Goal: Task Accomplishment & Management: Manage account settings

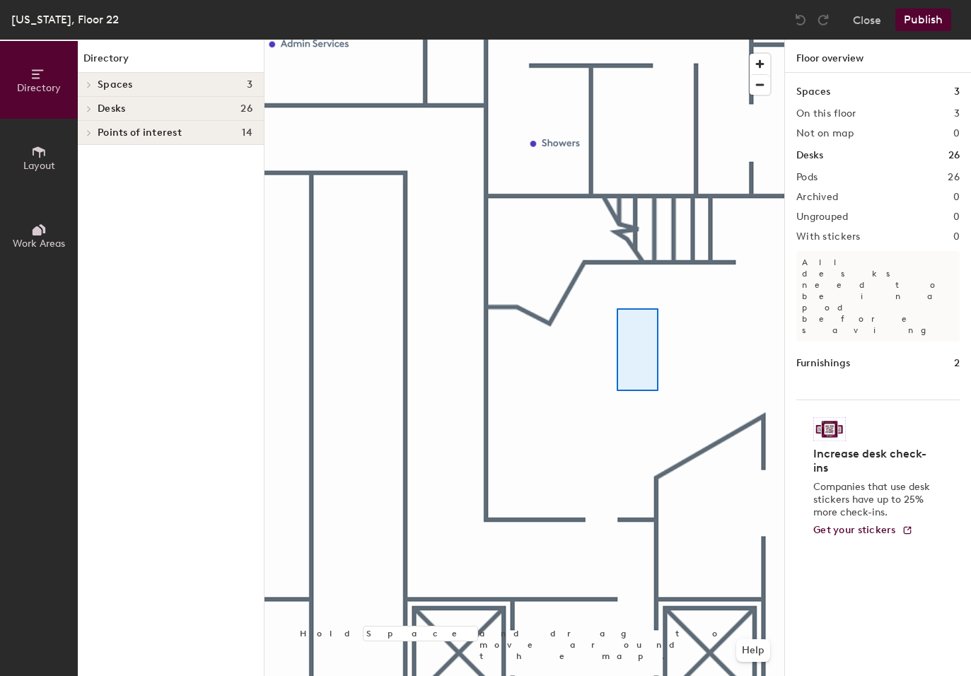
click at [643, 40] on div at bounding box center [524, 40] width 520 height 0
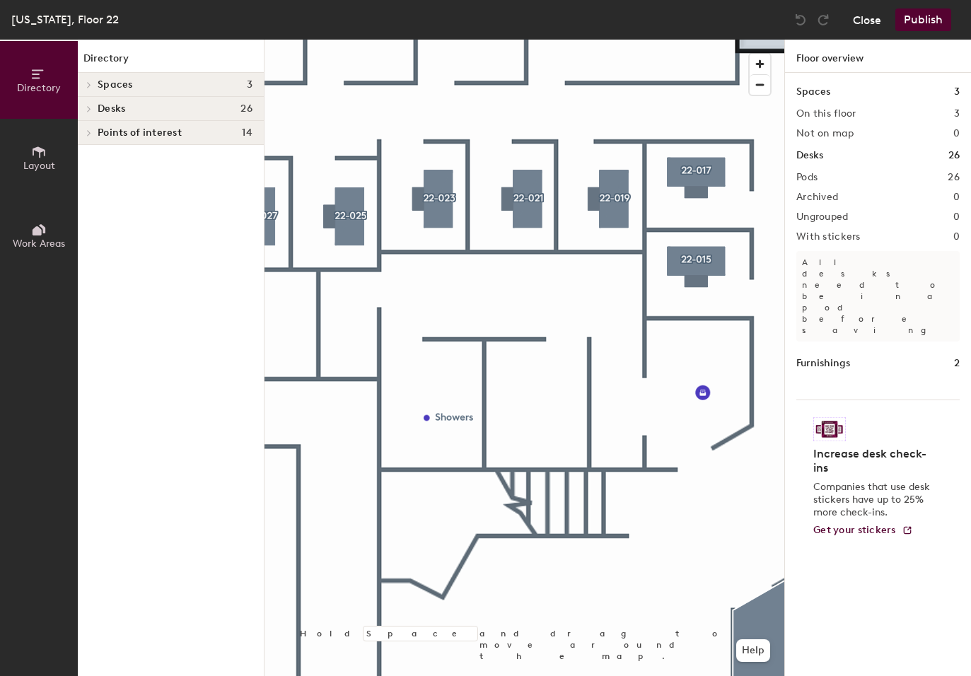
click at [873, 25] on button "Close" at bounding box center [867, 19] width 28 height 23
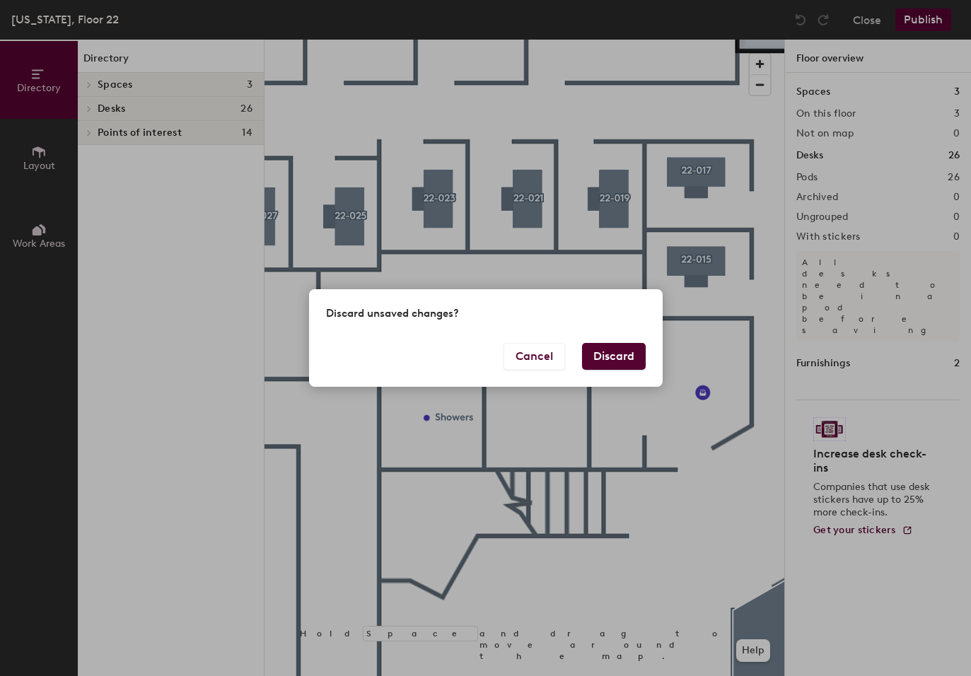
click at [637, 351] on button "Discard" at bounding box center [614, 356] width 64 height 27
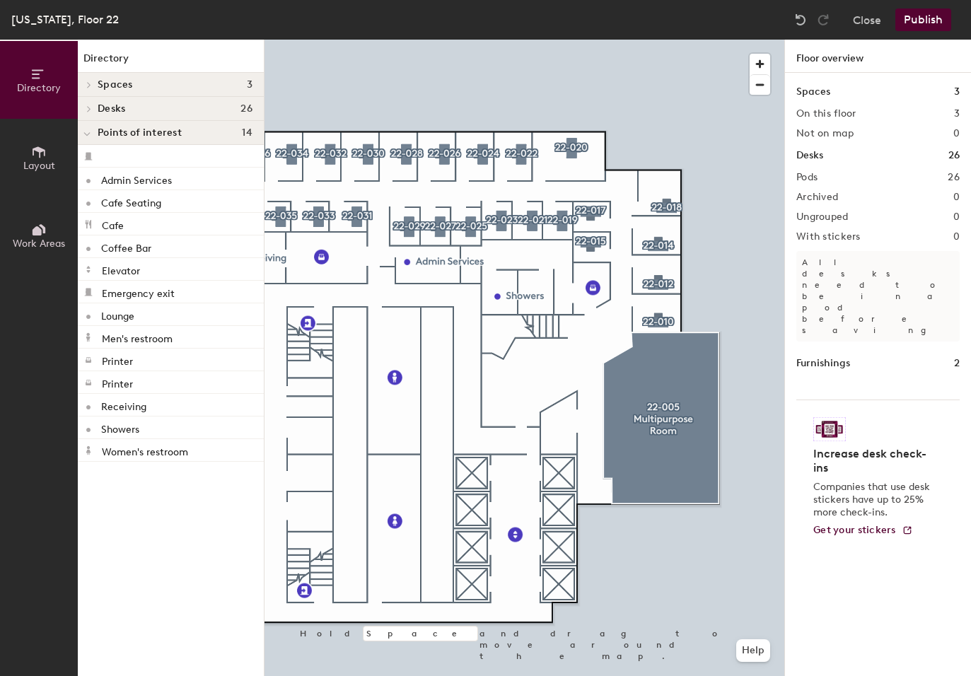
click at [921, 18] on button "Publish" at bounding box center [923, 19] width 56 height 23
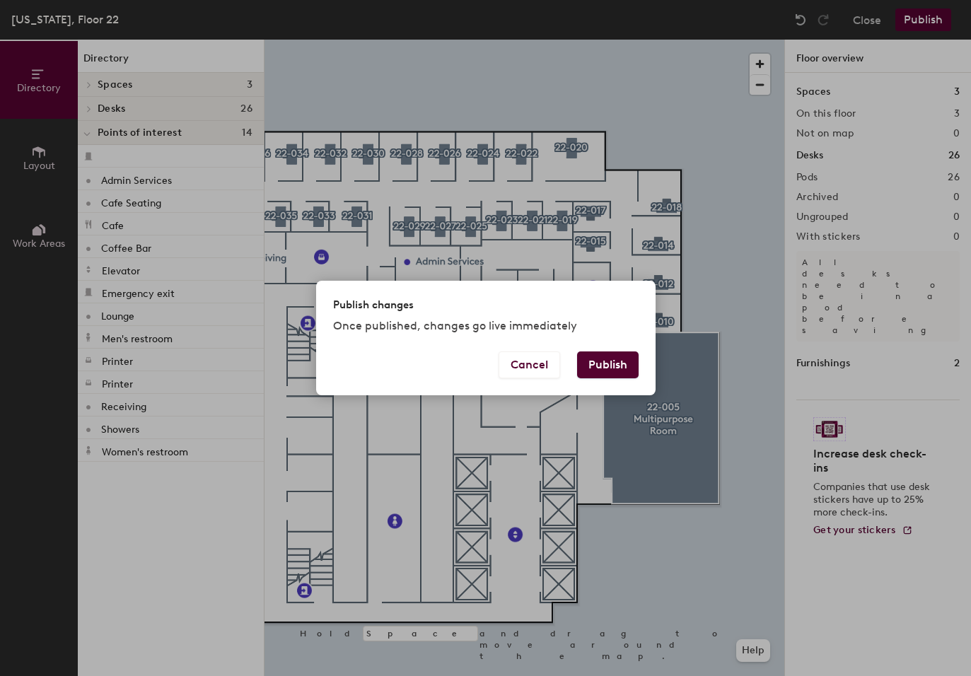
click at [626, 361] on button "Publish" at bounding box center [608, 364] width 62 height 27
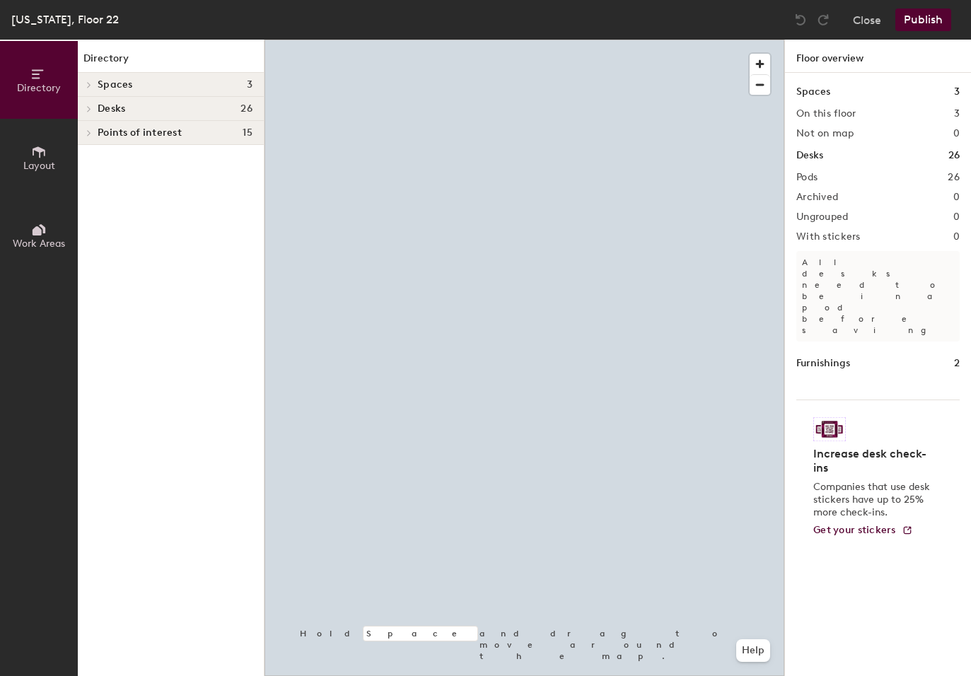
click at [115, 139] on div "Points of interest 15" at bounding box center [171, 133] width 186 height 24
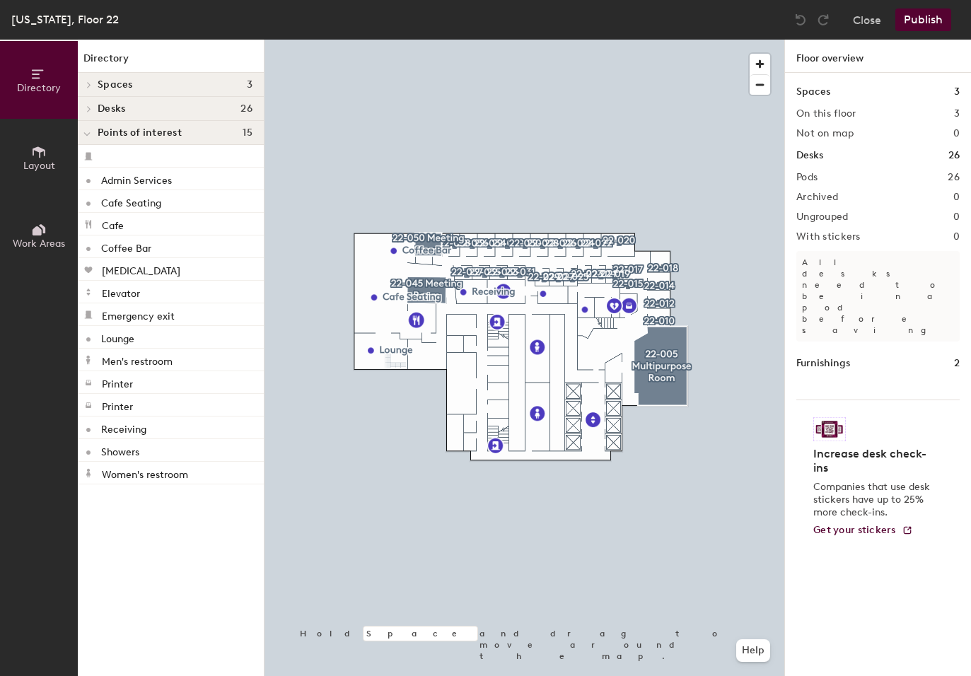
click at [132, 107] on h4 "Desks 26" at bounding box center [175, 108] width 155 height 11
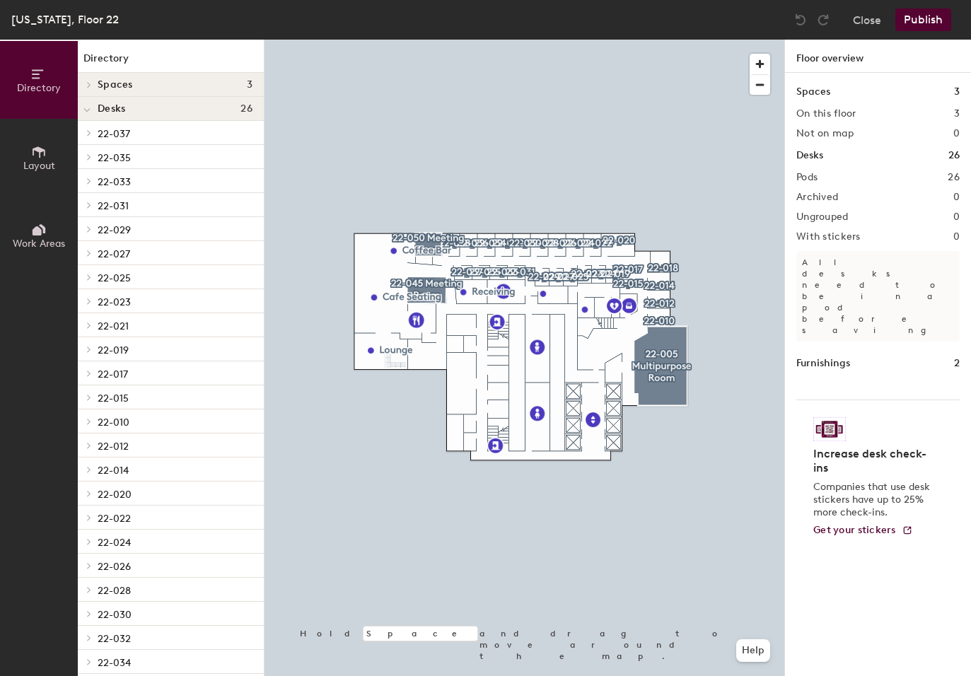
click at [138, 87] on h4 "Spaces 3" at bounding box center [175, 84] width 155 height 11
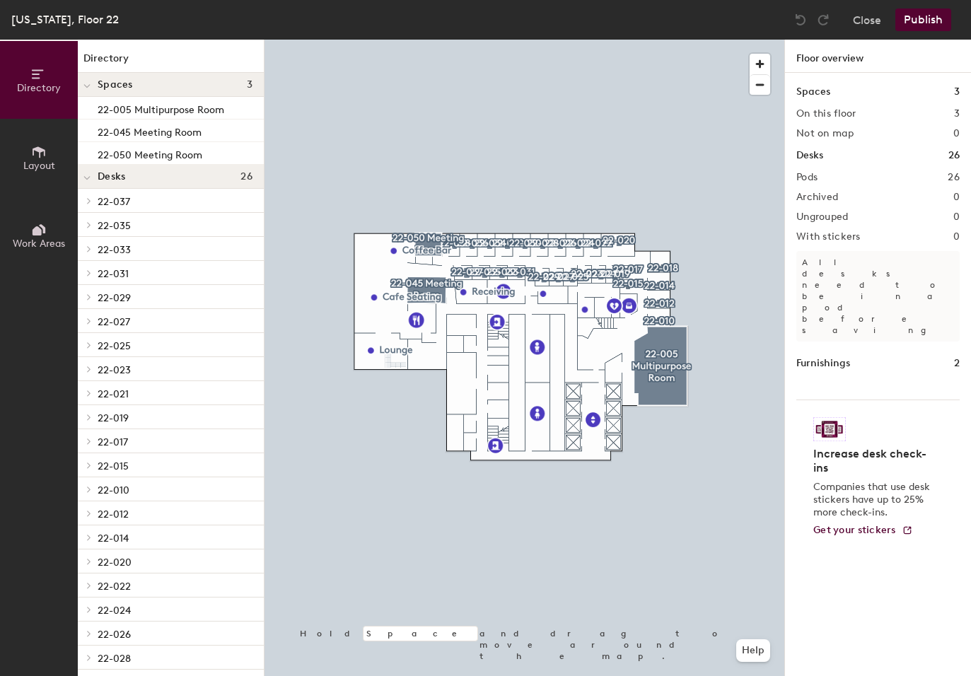
click at [138, 87] on h4 "Spaces 3" at bounding box center [175, 84] width 155 height 11
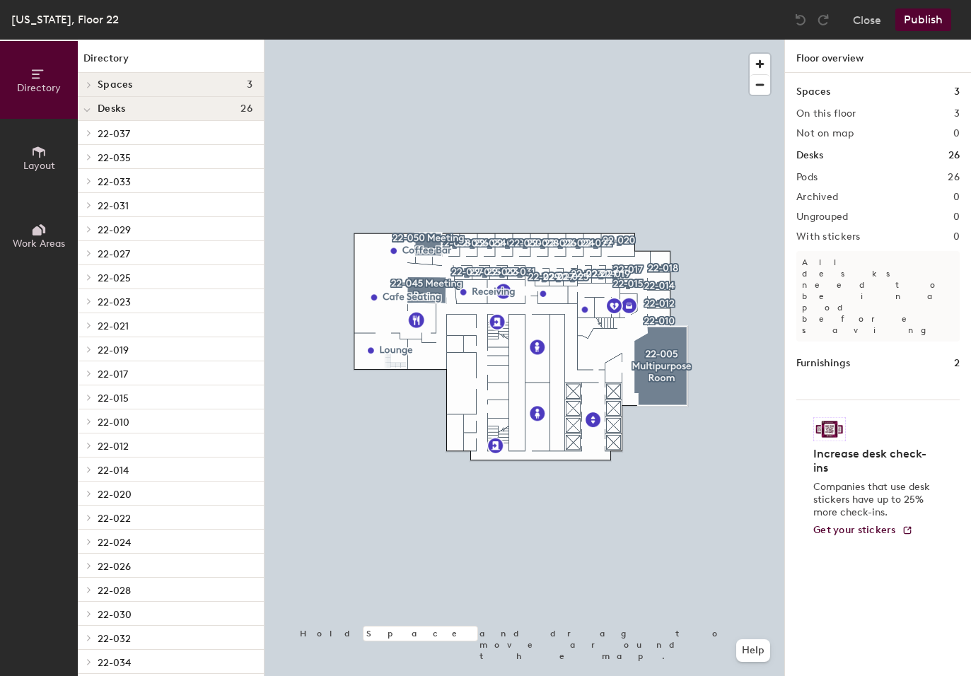
click at [45, 158] on icon at bounding box center [39, 152] width 16 height 16
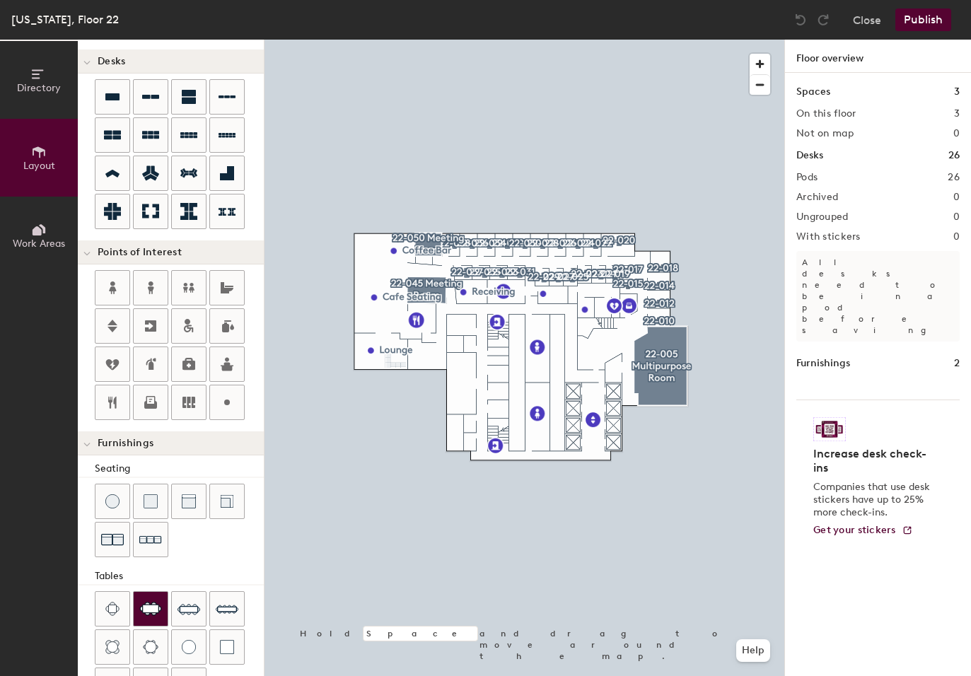
scroll to position [217, 0]
